Goal: Use online tool/utility: Utilize a website feature to perform a specific function

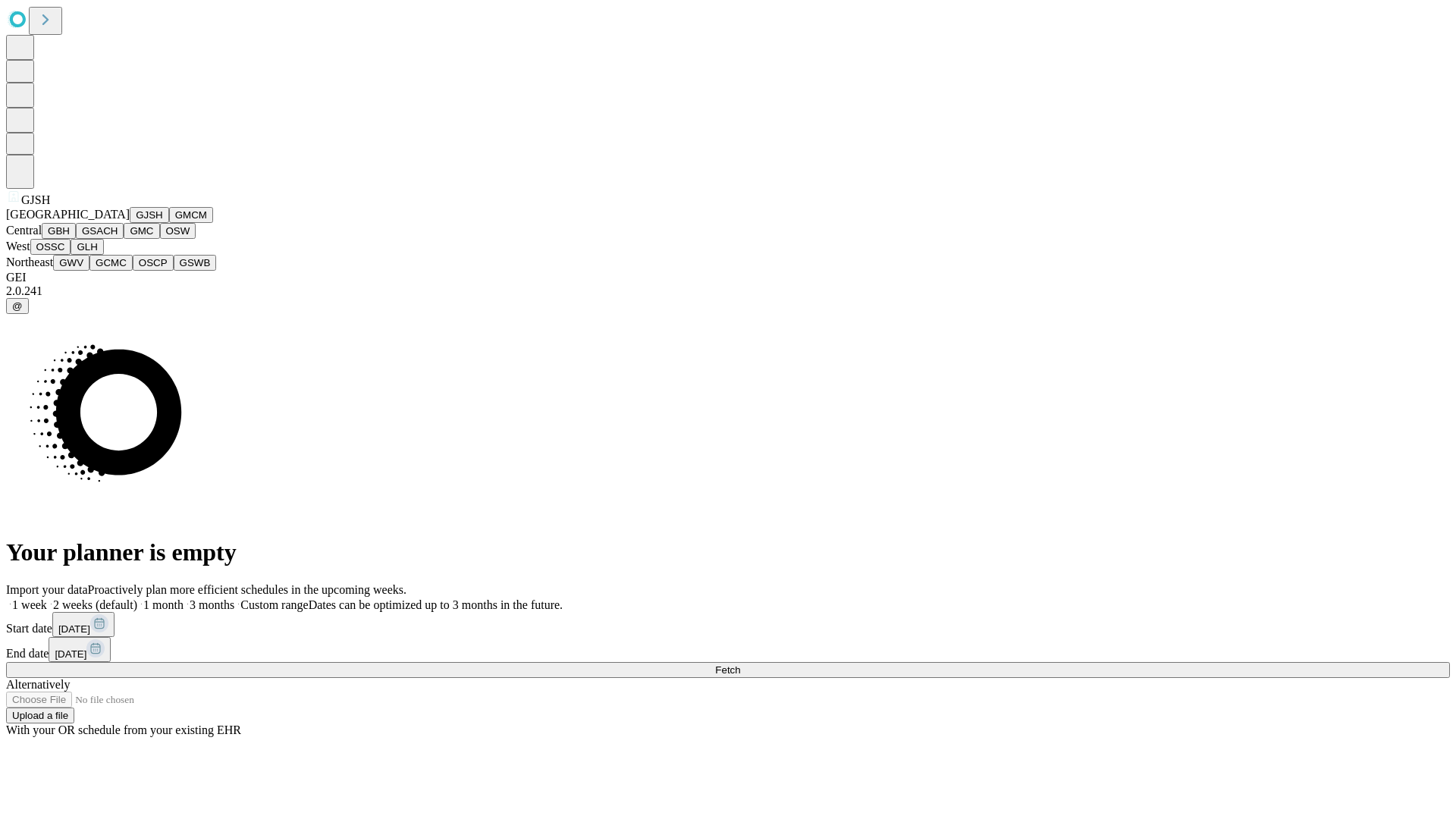
click at [130, 223] on button "GJSH" at bounding box center [149, 215] width 39 height 16
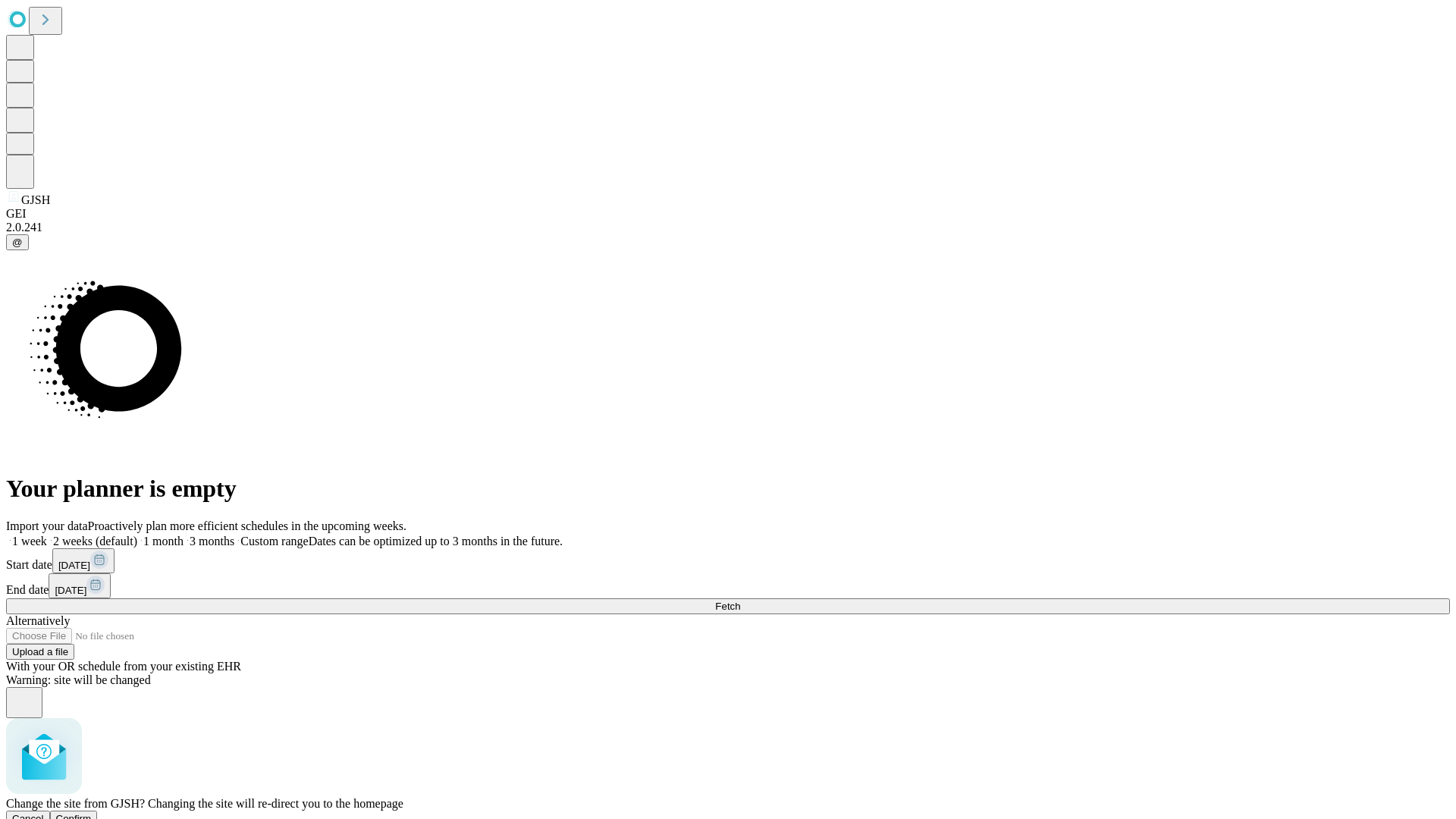
click at [92, 813] on span "Confirm" at bounding box center [74, 819] width 35 height 11
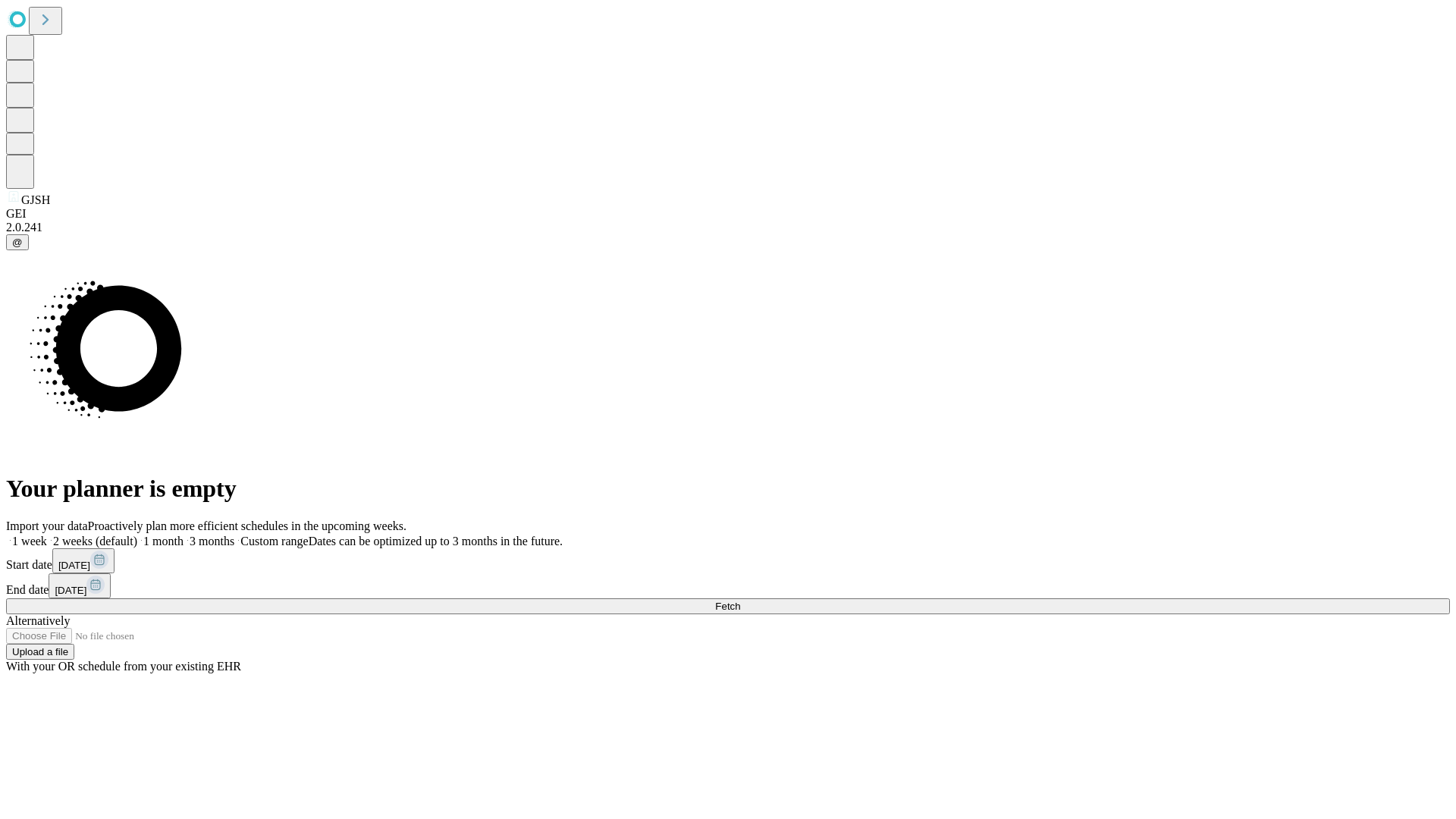
click at [47, 535] on label "1 week" at bounding box center [27, 541] width 41 height 13
click at [740, 601] on span "Fetch" at bounding box center [727, 607] width 25 height 11
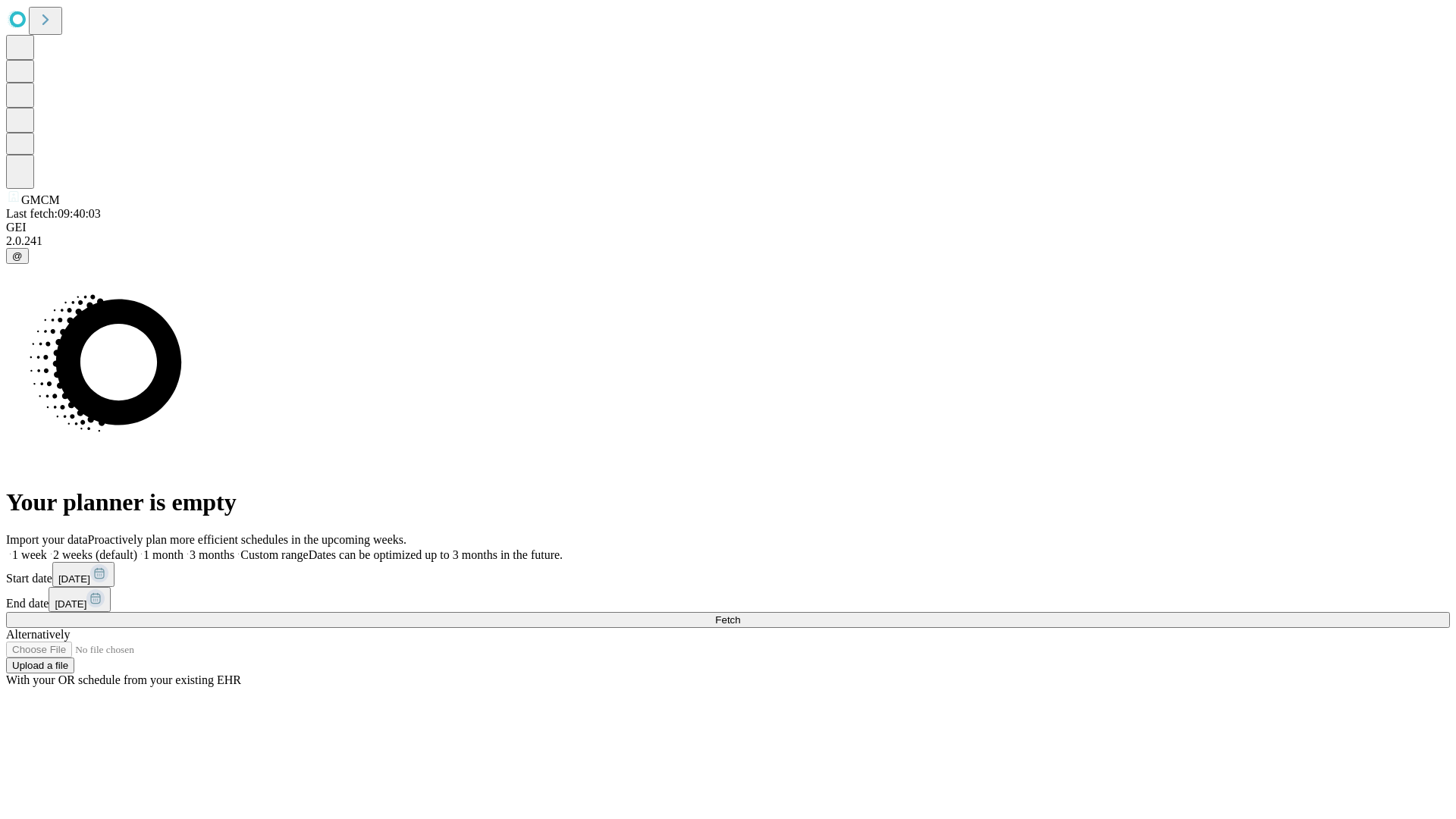
click at [47, 549] on label "1 week" at bounding box center [27, 555] width 41 height 13
click at [740, 615] on span "Fetch" at bounding box center [727, 620] width 25 height 11
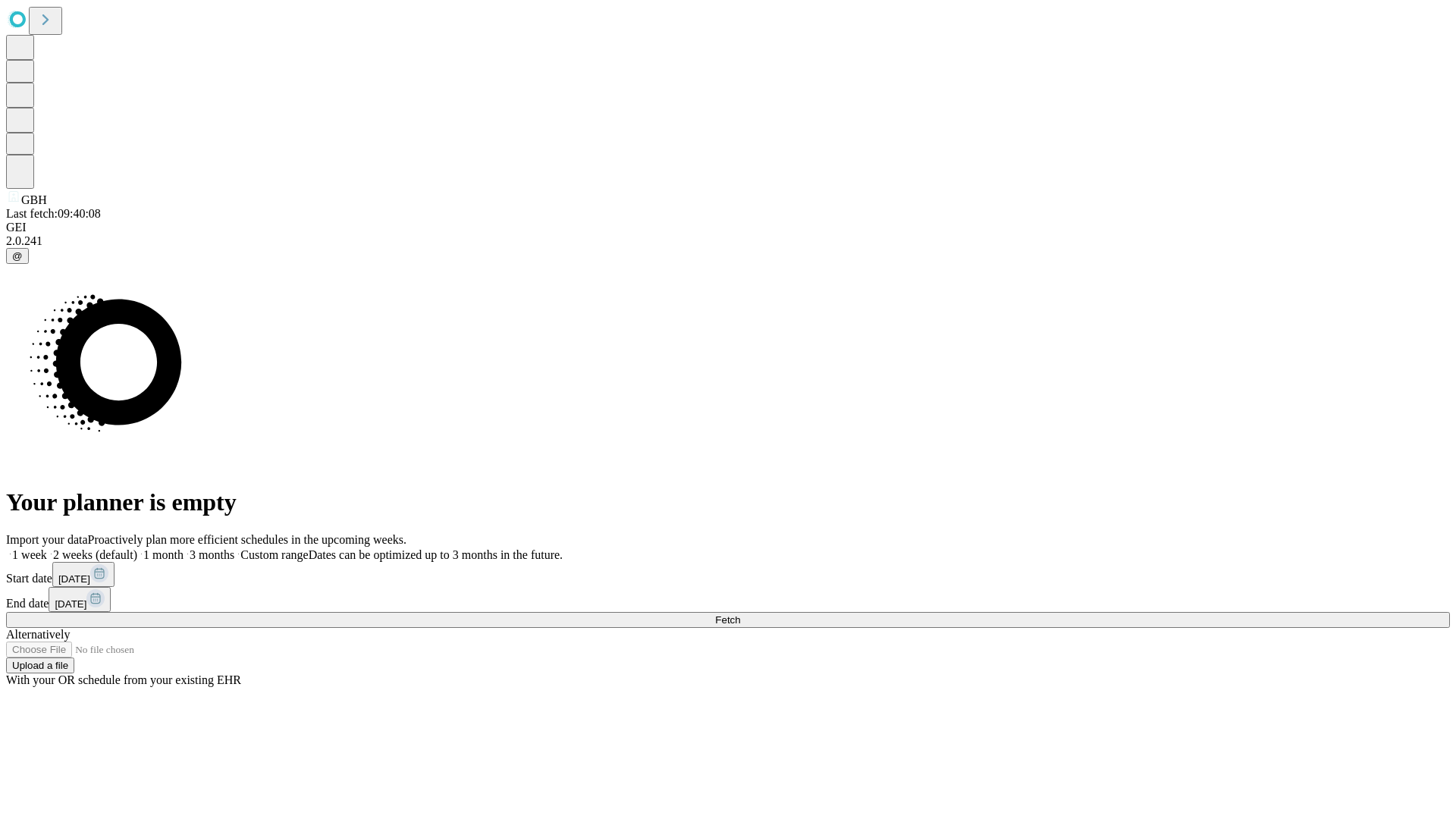
click at [47, 549] on label "1 week" at bounding box center [27, 555] width 41 height 13
click at [740, 615] on span "Fetch" at bounding box center [727, 620] width 25 height 11
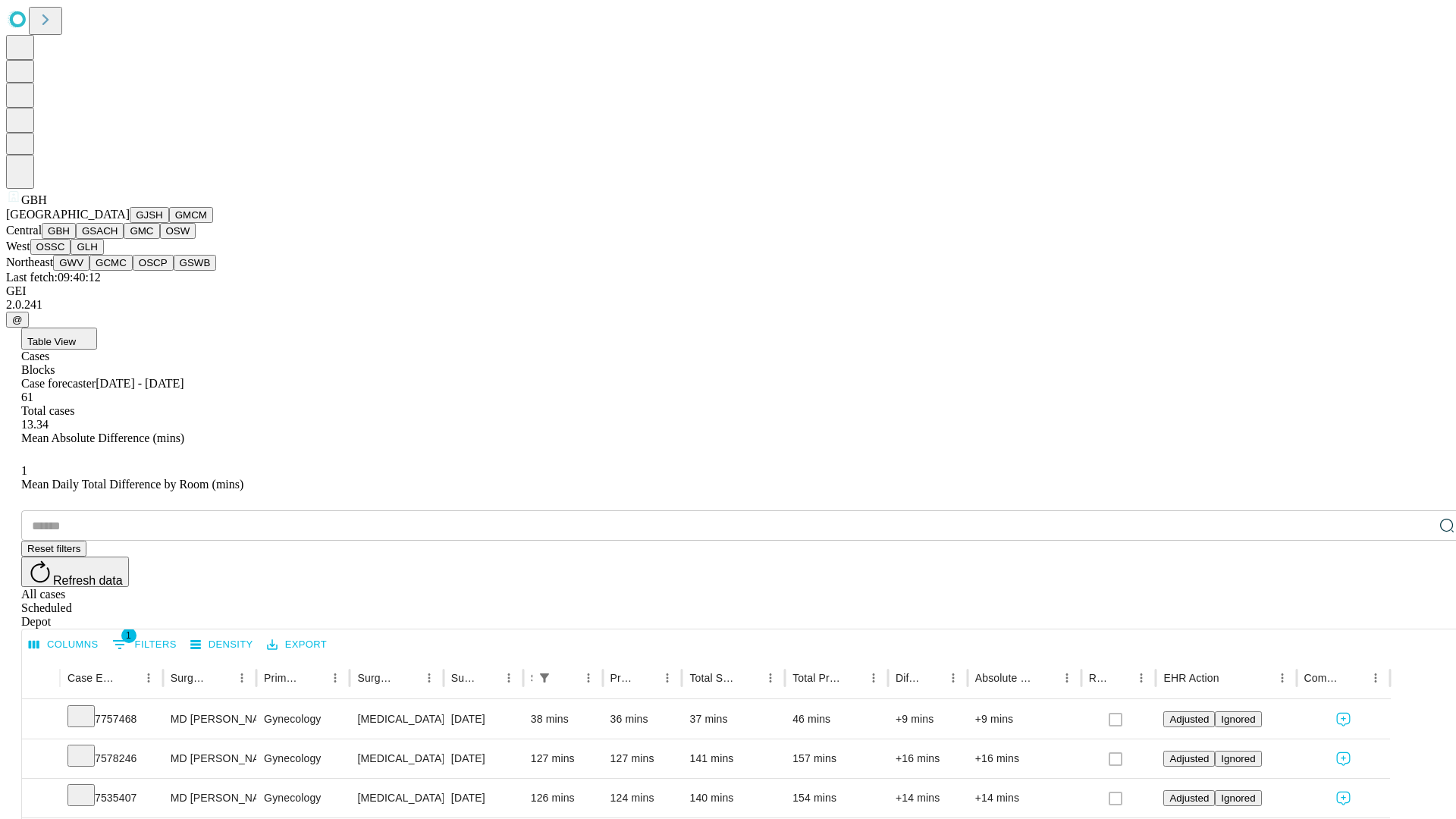
click at [117, 239] on button "GSACH" at bounding box center [99, 231] width 47 height 16
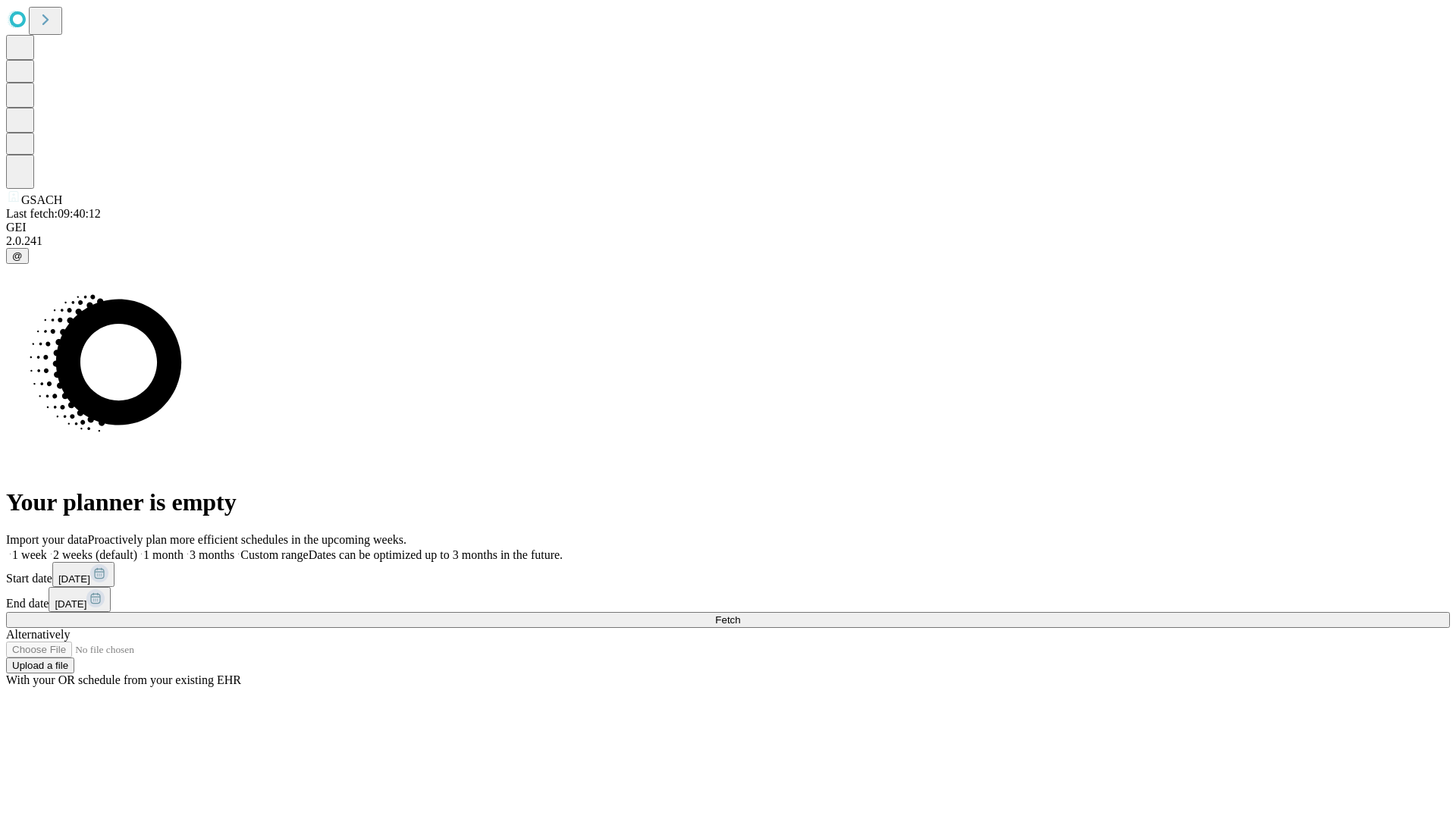
click at [47, 549] on label "1 week" at bounding box center [27, 555] width 41 height 13
click at [740, 615] on span "Fetch" at bounding box center [727, 620] width 25 height 11
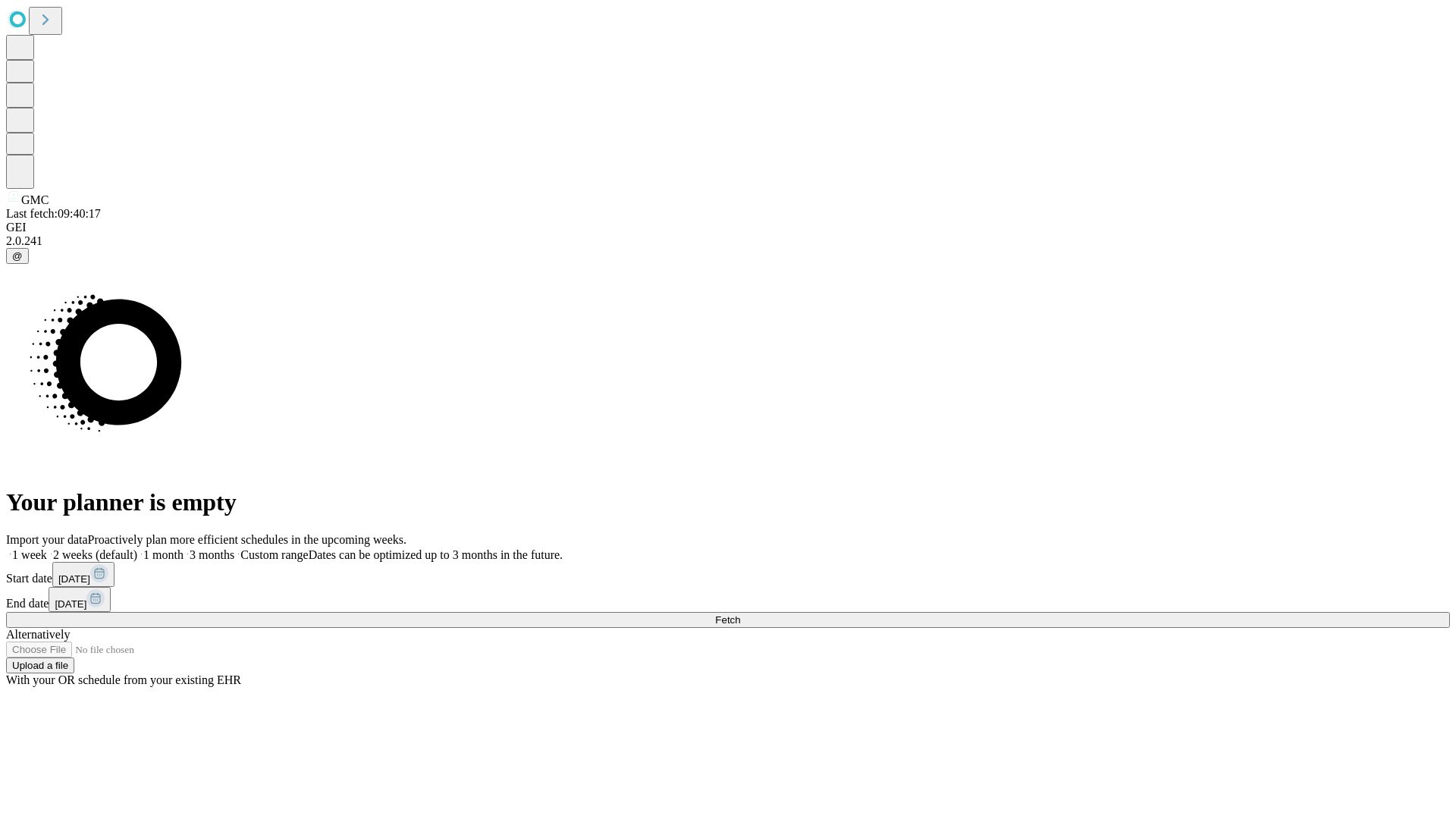
click at [47, 549] on label "1 week" at bounding box center [27, 555] width 41 height 13
click at [740, 615] on span "Fetch" at bounding box center [727, 620] width 25 height 11
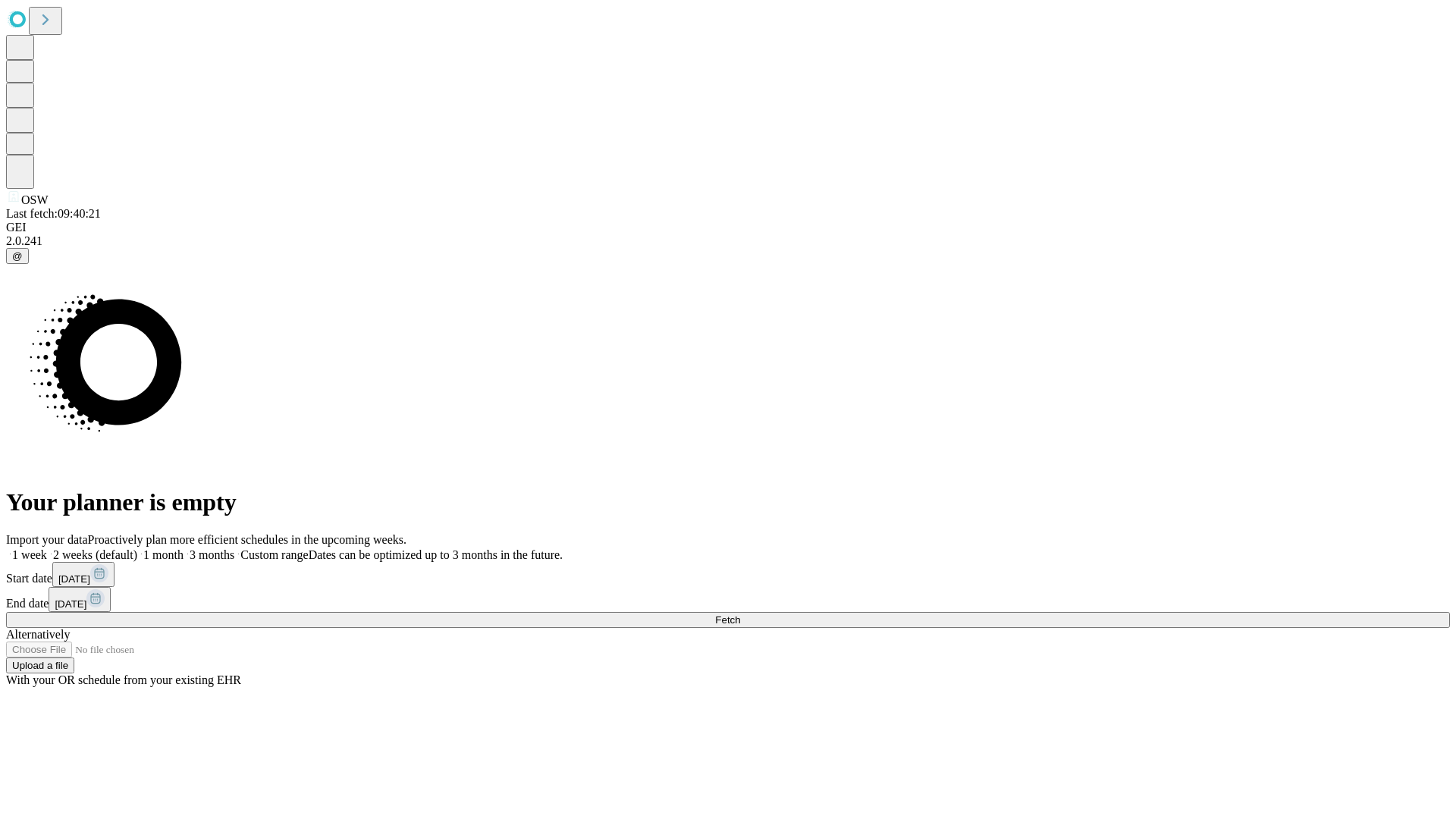
click at [47, 549] on label "1 week" at bounding box center [27, 555] width 41 height 13
click at [740, 615] on span "Fetch" at bounding box center [727, 620] width 25 height 11
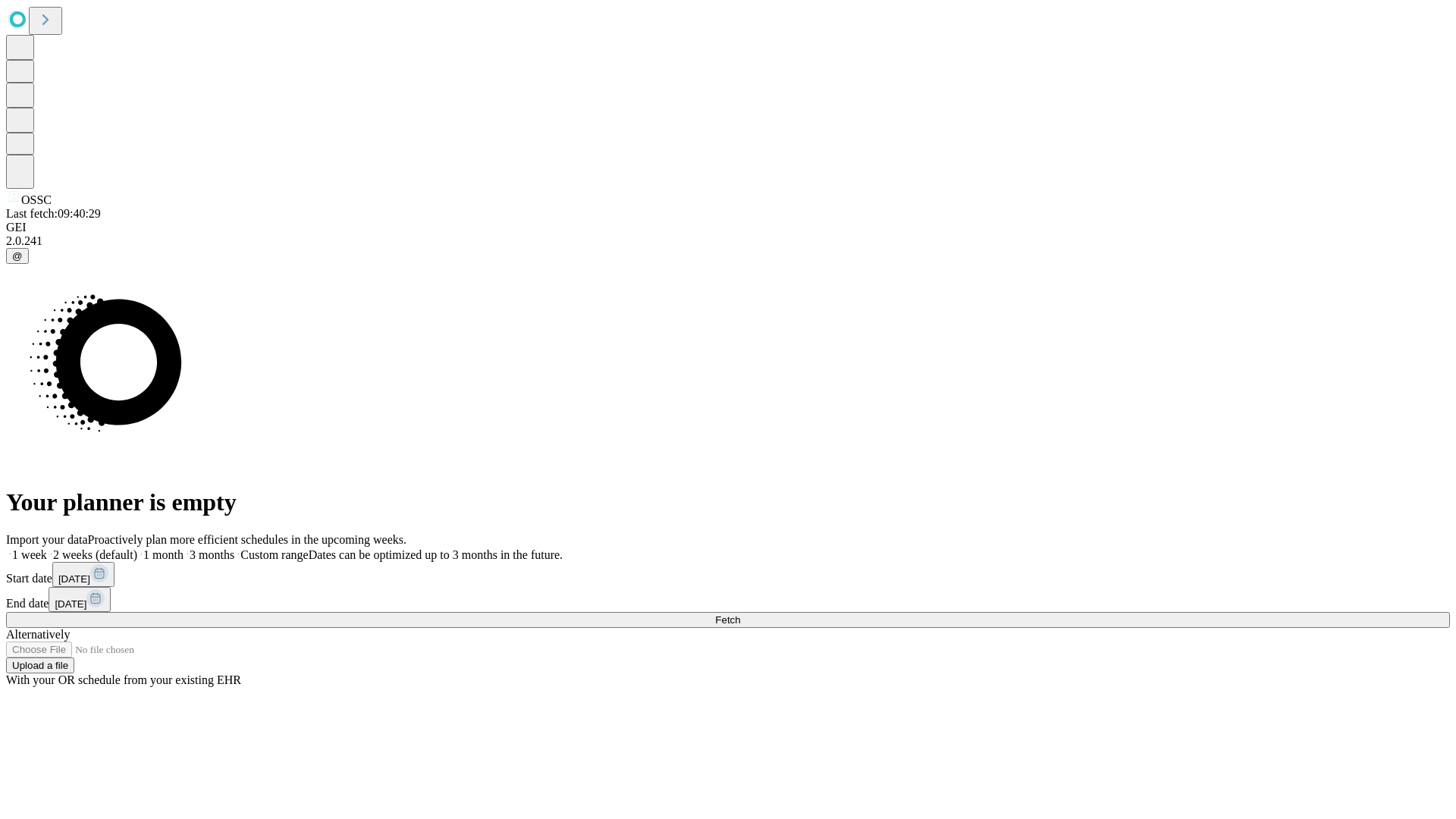
click at [47, 549] on label "1 week" at bounding box center [27, 555] width 41 height 13
click at [740, 615] on span "Fetch" at bounding box center [727, 620] width 25 height 11
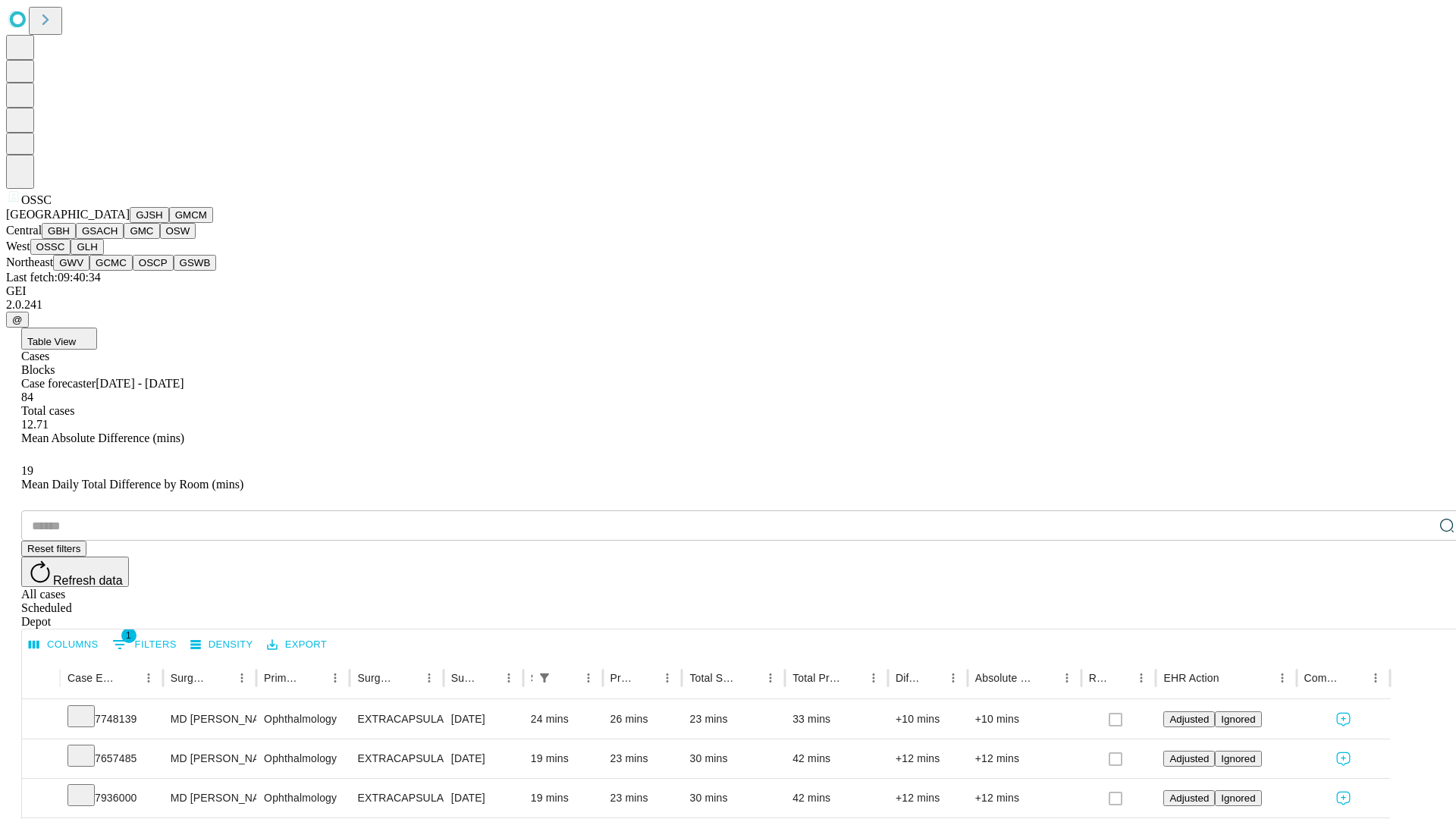
click at [103, 255] on button "GLH" at bounding box center [87, 247] width 33 height 16
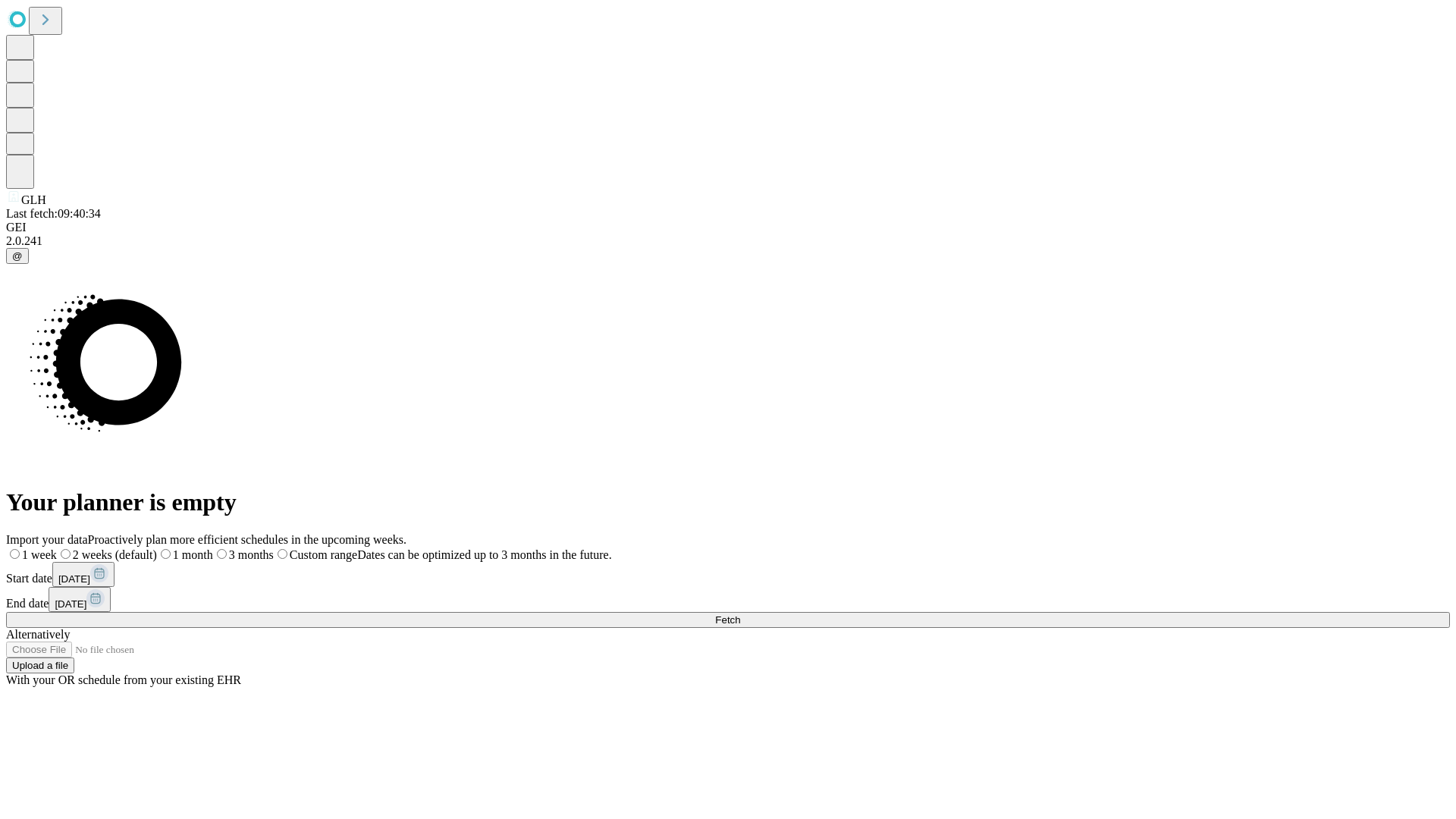
click at [57, 549] on label "1 week" at bounding box center [31, 555] width 51 height 13
click at [740, 615] on span "Fetch" at bounding box center [727, 620] width 25 height 11
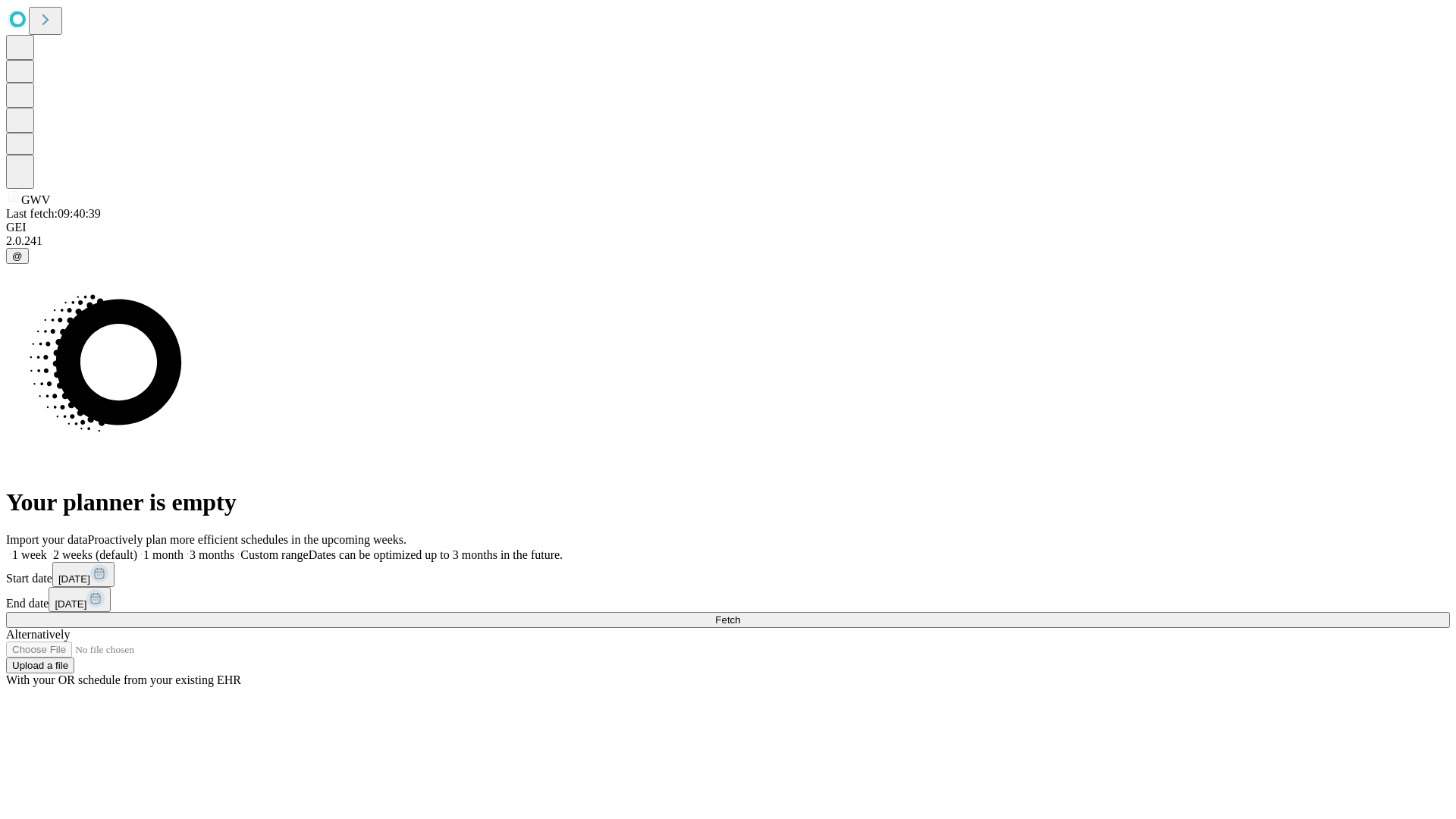
click at [47, 549] on label "1 week" at bounding box center [27, 555] width 41 height 13
click at [740, 615] on span "Fetch" at bounding box center [727, 620] width 25 height 11
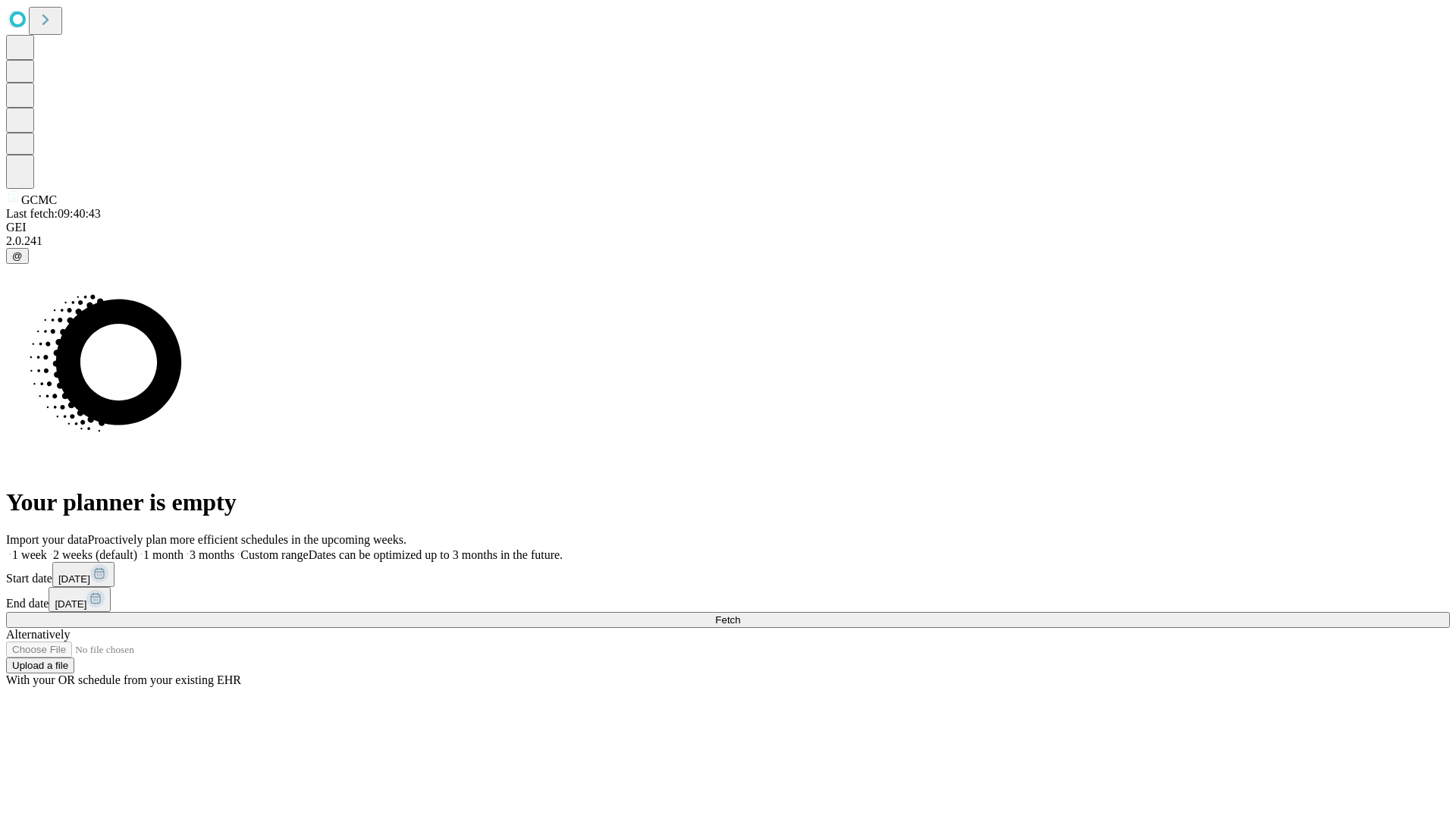
click at [47, 549] on label "1 week" at bounding box center [27, 555] width 41 height 13
click at [740, 615] on span "Fetch" at bounding box center [727, 620] width 25 height 11
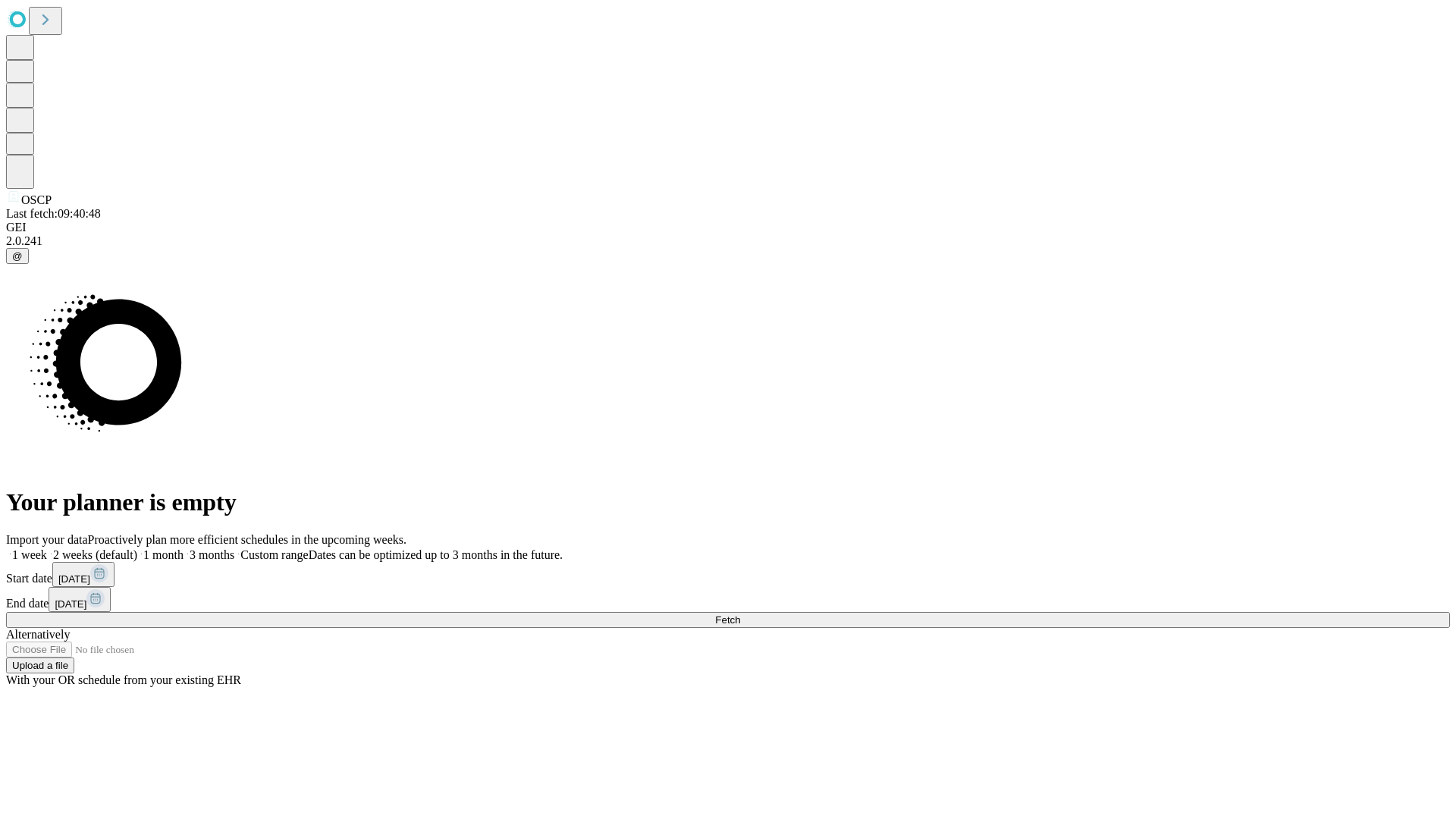
click at [47, 549] on label "1 week" at bounding box center [27, 555] width 41 height 13
click at [740, 615] on span "Fetch" at bounding box center [727, 620] width 25 height 11
